Goal: Obtain resource: Obtain resource

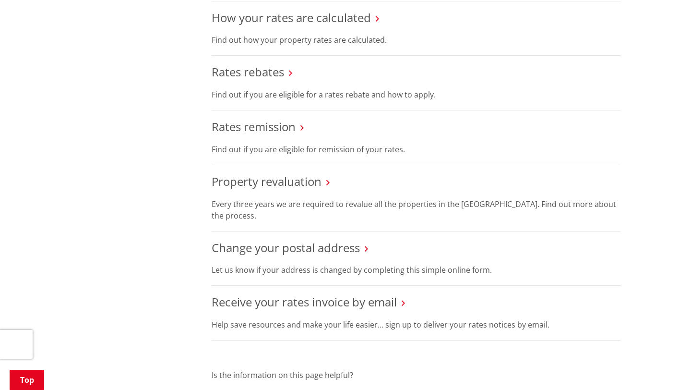
scroll to position [514, 0]
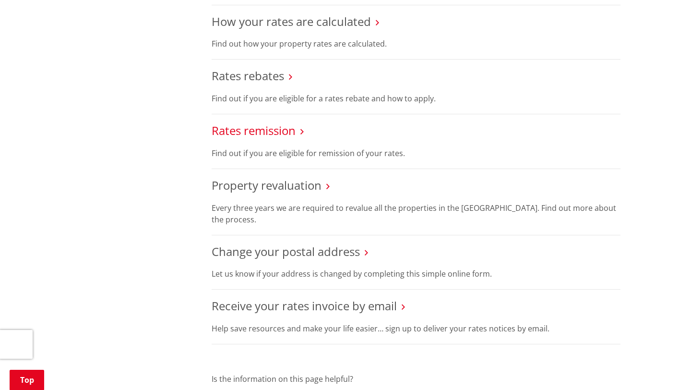
click at [286, 131] on link "Rates remission" at bounding box center [254, 130] width 84 height 16
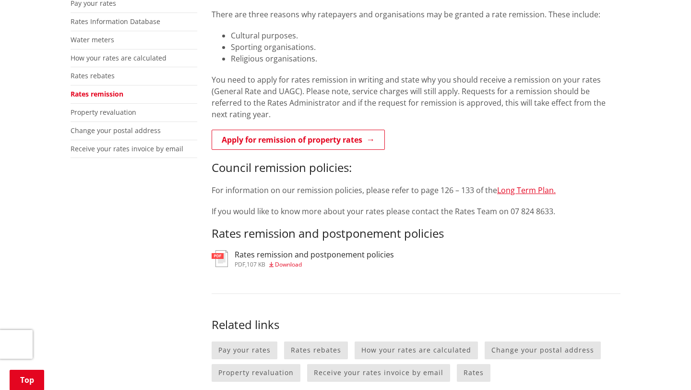
scroll to position [194, 0]
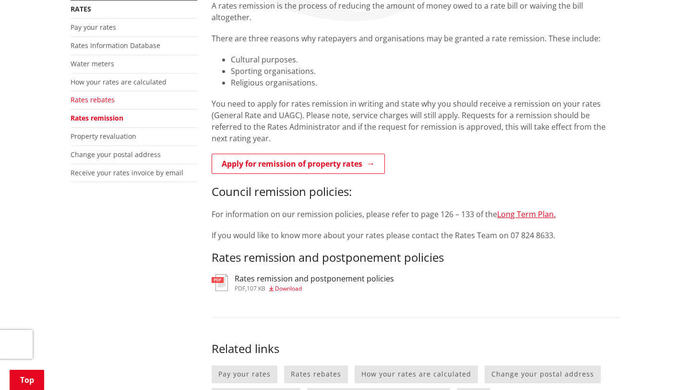
click at [95, 100] on link "Rates rebates" at bounding box center [93, 99] width 44 height 9
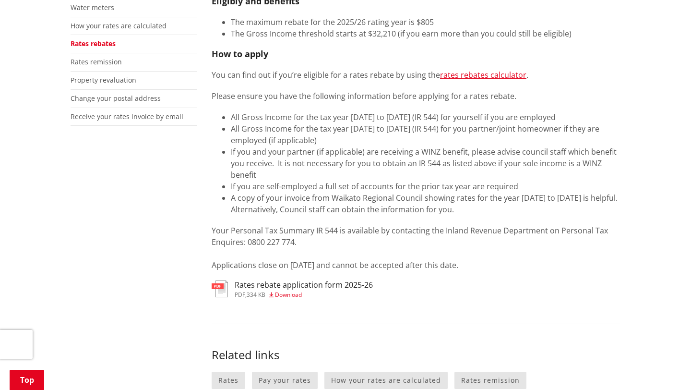
scroll to position [250, 0]
click at [293, 295] on span "Download" at bounding box center [288, 294] width 27 height 8
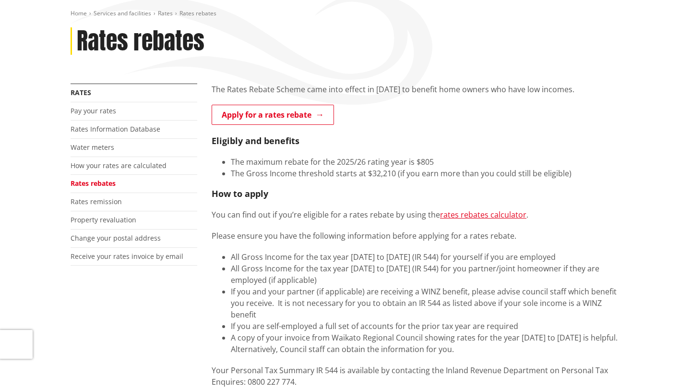
scroll to position [146, 0]
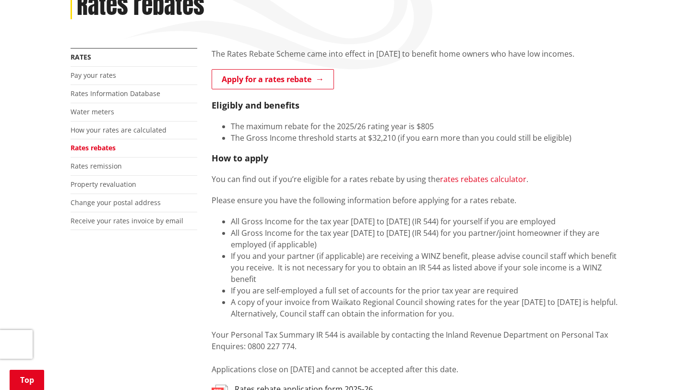
click at [493, 179] on link "rates rebates calculator" at bounding box center [483, 179] width 86 height 11
